Goal: Task Accomplishment & Management: Complete application form

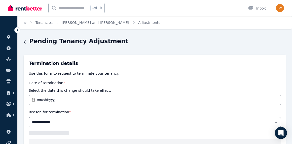
select select "**********"
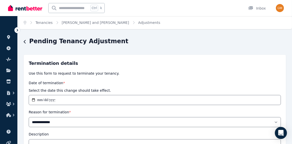
click at [94, 21] on link "[PERSON_NAME] and [PERSON_NAME]" at bounding box center [95, 23] width 67 height 4
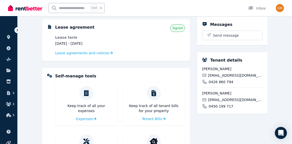
scroll to position [109, 0]
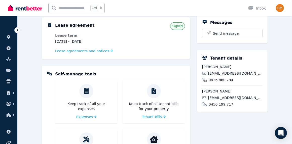
click at [218, 35] on span "Send message" at bounding box center [226, 33] width 26 height 5
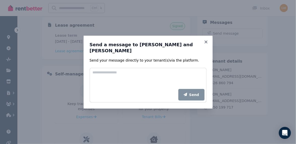
click at [207, 44] on icon at bounding box center [205, 42] width 5 height 5
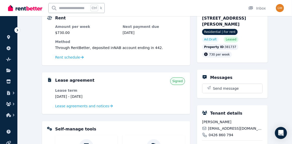
scroll to position [0, 0]
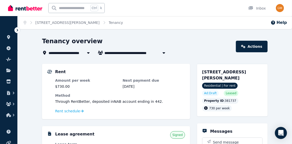
click at [9, 37] on icon at bounding box center [8, 37] width 3 height 4
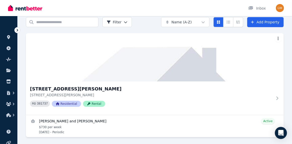
scroll to position [22, 0]
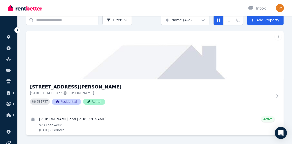
click at [89, 101] on span "Rental" at bounding box center [94, 102] width 22 height 6
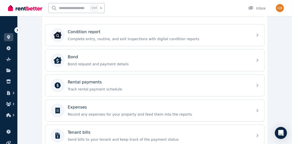
scroll to position [159, 0]
click at [106, 62] on p "Bond request and payment details" at bounding box center [159, 63] width 182 height 5
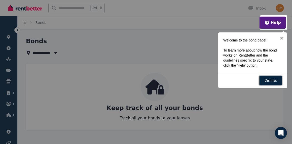
click at [274, 79] on link "Dismiss" at bounding box center [270, 81] width 23 height 10
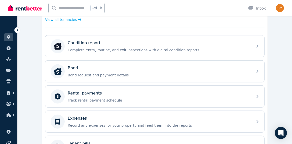
scroll to position [151, 0]
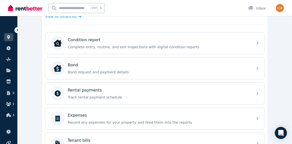
click at [131, 90] on div "Rental payments" at bounding box center [159, 90] width 182 height 6
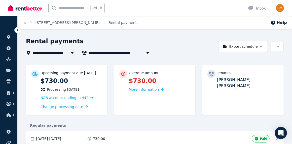
click at [157, 91] on span "More information" at bounding box center [146, 89] width 35 height 5
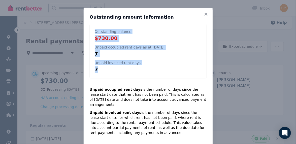
drag, startPoint x: 92, startPoint y: 30, endPoint x: 123, endPoint y: 69, distance: 50.0
click at [123, 69] on div "Outstanding balance $730.00 Unpaid occupied rent days as at [DATE] 7 Unpaid inv…" at bounding box center [148, 51] width 117 height 54
copy div "Outstanding balance $730.00 Unpaid occupied rent days as at [DATE] 7 Unpaid inv…"
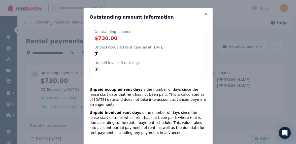
click at [203, 12] on div "Outstanding amount information Outstanding balance $730.00 Unpaid occupied rent…" at bounding box center [148, 74] width 129 height 133
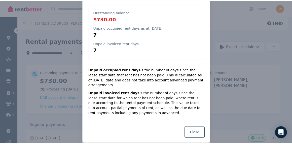
scroll to position [22, 0]
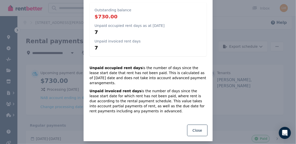
drag, startPoint x: 87, startPoint y: 66, endPoint x: 122, endPoint y: 109, distance: 55.3
click at [122, 109] on div "Outstanding amount information Outstanding balance $730.00 Unpaid occupied rent…" at bounding box center [148, 52] width 129 height 133
copy div "Unpaid occupied rent days is the number of days since the lease start date that…"
click at [199, 127] on button "Close" at bounding box center [197, 131] width 20 height 12
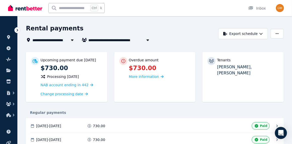
scroll to position [8, 0]
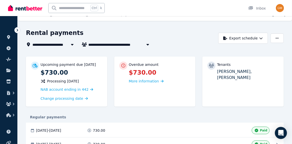
click at [17, 29] on icon at bounding box center [18, 30] width 2 height 3
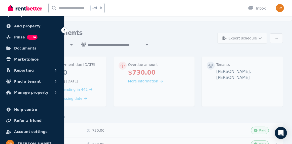
scroll to position [25, 0]
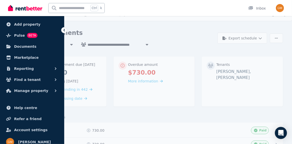
click at [26, 92] on span "Manage property" at bounding box center [31, 91] width 34 height 6
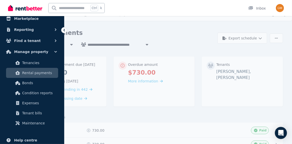
scroll to position [67, 0]
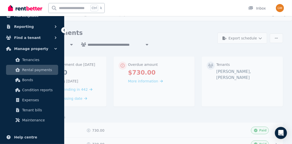
click at [38, 112] on span "Tenant bills" at bounding box center [39, 110] width 34 height 6
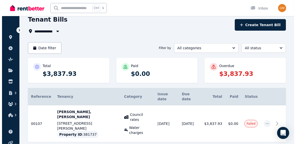
scroll to position [22, 0]
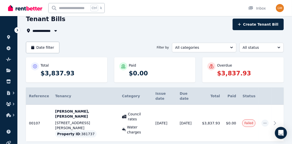
click at [276, 109] on td at bounding box center [278, 123] width 12 height 37
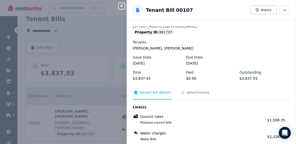
scroll to position [0, 0]
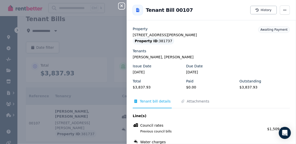
click at [214, 41] on div "Property ID : 381737" at bounding box center [211, 41] width 157 height 7
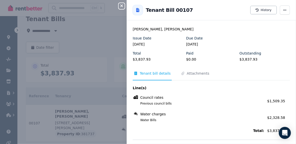
scroll to position [28, 0]
click at [191, 73] on span "Attachments" at bounding box center [198, 73] width 22 height 5
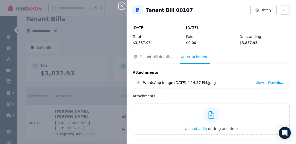
scroll to position [45, 0]
click at [284, 7] on span "button" at bounding box center [285, 10] width 10 height 9
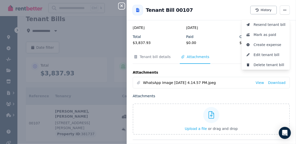
click at [268, 26] on span "Resend tenant bill" at bounding box center [270, 25] width 32 height 6
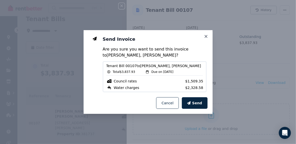
drag, startPoint x: 192, startPoint y: 103, endPoint x: 208, endPoint y: 36, distance: 68.6
click at [208, 36] on div "Send Invoice Are you sure you want to send this invoice to [PERSON_NAME], [PERS…" at bounding box center [148, 72] width 129 height 84
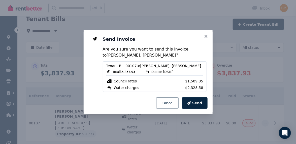
click at [206, 35] on icon at bounding box center [205, 36] width 5 height 5
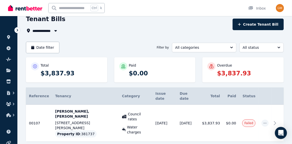
click at [263, 22] on button "Create Tenant Bill" at bounding box center [258, 25] width 51 height 12
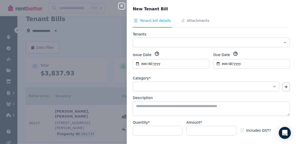
click at [187, 22] on span "Attachments" at bounding box center [198, 20] width 22 height 5
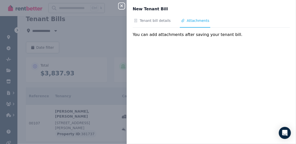
click at [187, 23] on span "Attachments" at bounding box center [198, 20] width 22 height 5
click at [138, 22] on span "Tenant bill details" at bounding box center [152, 23] width 39 height 10
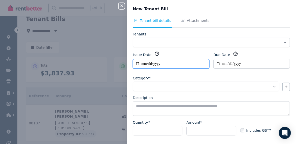
click at [145, 63] on input "**********" at bounding box center [171, 64] width 77 height 10
click at [206, 63] on input "**********" at bounding box center [171, 64] width 77 height 10
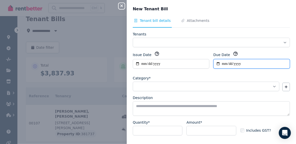
click at [223, 63] on input "Due Date" at bounding box center [251, 64] width 77 height 10
click at [222, 63] on input "Due Date" at bounding box center [251, 64] width 77 height 10
click at [237, 63] on input "Due Date" at bounding box center [251, 64] width 77 height 10
click at [221, 63] on input "Due Date" at bounding box center [251, 64] width 77 height 10
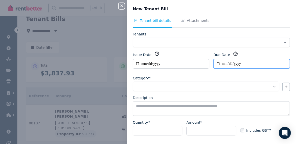
type input "**********"
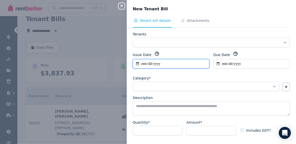
click at [141, 63] on input "**********" at bounding box center [171, 64] width 77 height 10
click at [149, 64] on input "**********" at bounding box center [171, 64] width 77 height 10
type input "**********"
click at [144, 62] on input "**********" at bounding box center [171, 64] width 77 height 10
type input "**********"
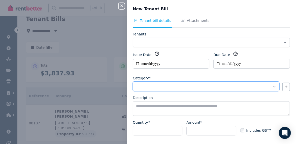
click at [146, 84] on select "**********" at bounding box center [206, 87] width 147 height 10
select select "**********"
click at [133, 82] on select "**********" at bounding box center [206, 87] width 147 height 10
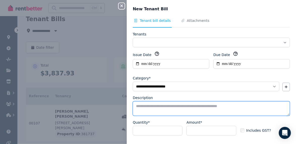
click at [148, 106] on textarea "Description" at bounding box center [211, 108] width 157 height 15
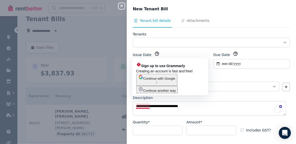
click at [158, 81] on span "Continue with Google" at bounding box center [159, 79] width 32 height 4
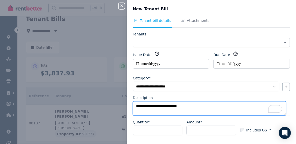
click at [196, 109] on textarea "**********" at bounding box center [209, 108] width 153 height 14
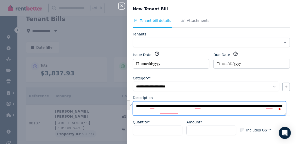
type textarea "**********"
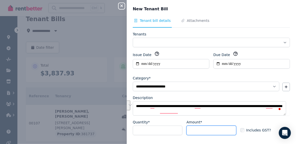
click at [191, 129] on input "Amount*" at bounding box center [211, 131] width 50 height 10
type input "*******"
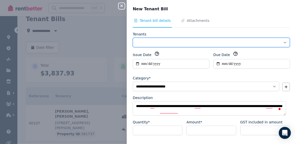
click at [179, 41] on select "**********" at bounding box center [211, 43] width 157 height 10
select select "**********"
click at [133, 38] on select "**********" at bounding box center [211, 43] width 157 height 10
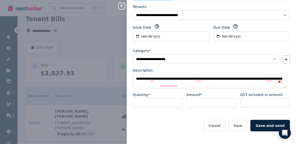
click at [261, 126] on button "Save and send" at bounding box center [270, 126] width 40 height 12
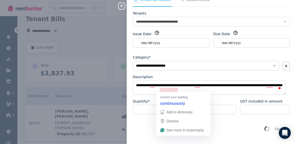
scroll to position [0, 0]
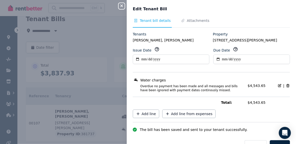
click at [198, 22] on span "Attachments" at bounding box center [198, 20] width 22 height 5
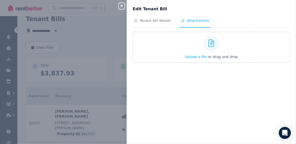
click at [199, 56] on span "Upload a file" at bounding box center [196, 57] width 22 height 4
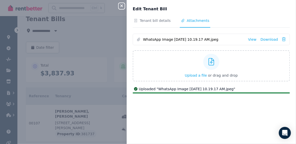
click at [152, 22] on span "Tenant bill details" at bounding box center [155, 20] width 31 height 5
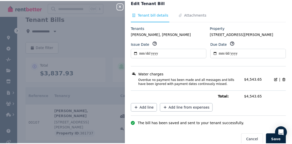
scroll to position [13, 0]
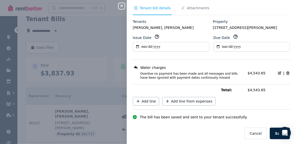
click at [274, 131] on button "Save" at bounding box center [280, 134] width 20 height 12
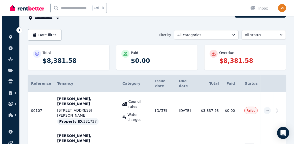
scroll to position [58, 0]
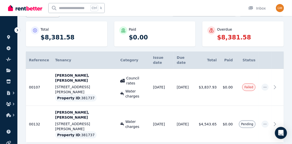
click at [278, 121] on icon at bounding box center [275, 124] width 6 height 6
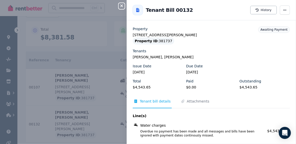
click at [83, 131] on div "Close panel Back to Tenant Bill 00132 History Property [STREET_ADDRESS][PERSON_…" at bounding box center [148, 72] width 296 height 144
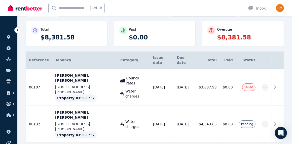
click at [267, 121] on span "button" at bounding box center [265, 124] width 7 height 7
click at [244, 135] on span "Resend tenant bill" at bounding box center [248, 138] width 32 height 6
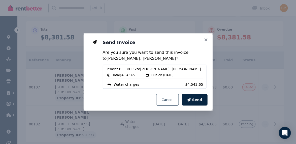
click at [193, 97] on button "Send" at bounding box center [195, 100] width 26 height 12
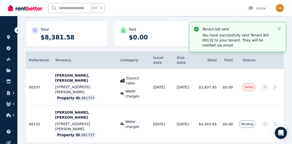
click at [265, 123] on icon "button" at bounding box center [265, 125] width 4 height 4
select select "**********"
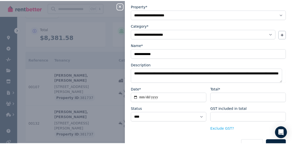
scroll to position [40, 0]
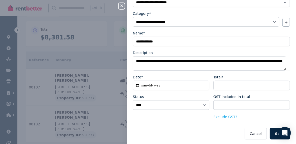
click at [273, 129] on button "Save" at bounding box center [280, 134] width 20 height 12
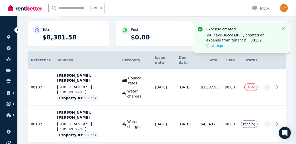
select select
select select "**********"
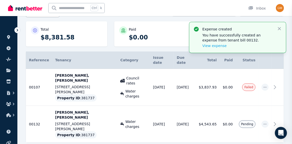
scroll to position [34, 0]
click at [279, 28] on icon "button" at bounding box center [279, 28] width 5 height 5
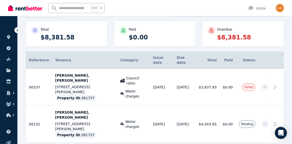
click at [11, 60] on link at bounding box center [8, 59] width 9 height 8
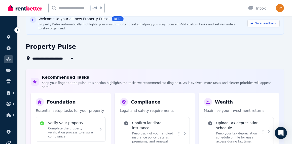
scroll to position [6, 0]
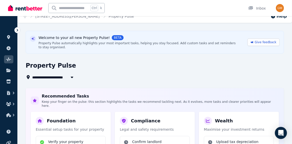
click at [11, 91] on icon "button" at bounding box center [13, 93] width 5 height 5
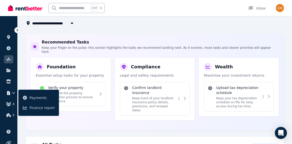
scroll to position [105, 0]
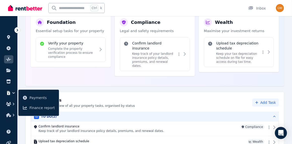
click at [14, 91] on icon "button" at bounding box center [13, 93] width 5 height 5
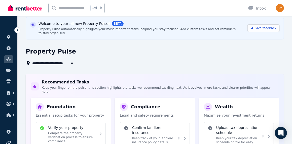
scroll to position [25, 0]
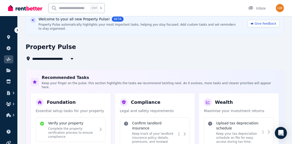
click at [8, 116] on icon "button" at bounding box center [8, 115] width 5 height 4
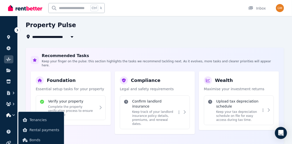
scroll to position [59, 0]
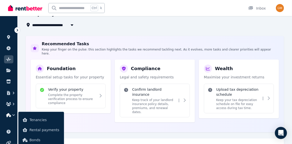
click at [40, 122] on span "Tenancies" at bounding box center [44, 120] width 30 height 6
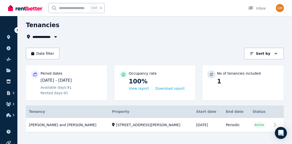
scroll to position [22, 0]
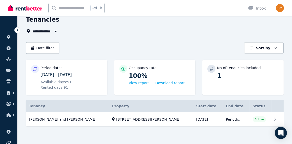
click at [273, 117] on link "View property details" at bounding box center [155, 120] width 258 height 14
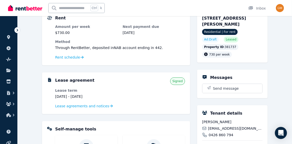
scroll to position [59, 0]
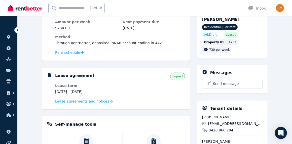
click at [93, 102] on span "Lease agreements and notices" at bounding box center [82, 101] width 54 height 5
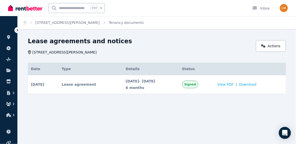
click at [249, 83] on span "Download" at bounding box center [248, 84] width 18 height 5
click at [57, 22] on link "[STREET_ADDRESS][PERSON_NAME]" at bounding box center [68, 23] width 64 height 4
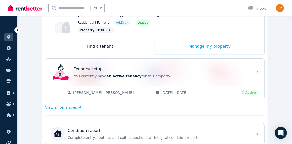
scroll to position [5, 0]
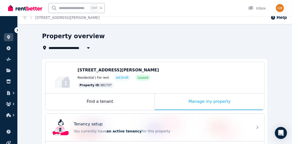
click at [110, 104] on div "Find a tenant" at bounding box center [99, 102] width 109 height 17
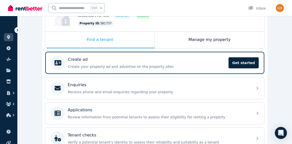
scroll to position [72, 0]
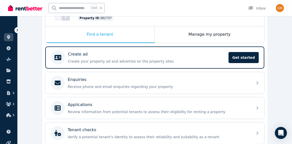
click at [238, 54] on span "Get started" at bounding box center [244, 57] width 30 height 11
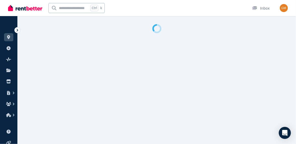
select select "***"
select select "**********"
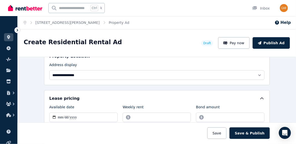
scroll to position [159, 0]
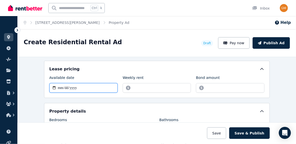
click at [57, 87] on input "Available date" at bounding box center [83, 88] width 68 height 10
click at [61, 86] on input "Available date" at bounding box center [83, 88] width 68 height 10
click at [64, 86] on input "Available date" at bounding box center [83, 88] width 68 height 10
type input "**********"
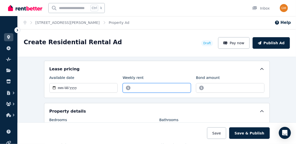
click at [140, 89] on input "Weekly rent" at bounding box center [157, 88] width 68 height 10
type input "***"
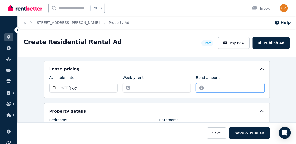
click at [209, 87] on input "Bond amount" at bounding box center [230, 88] width 68 height 10
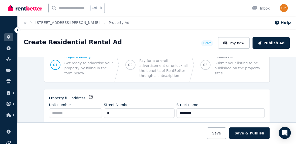
scroll to position [0, 0]
